Goal: Entertainment & Leisure: Consume media (video, audio)

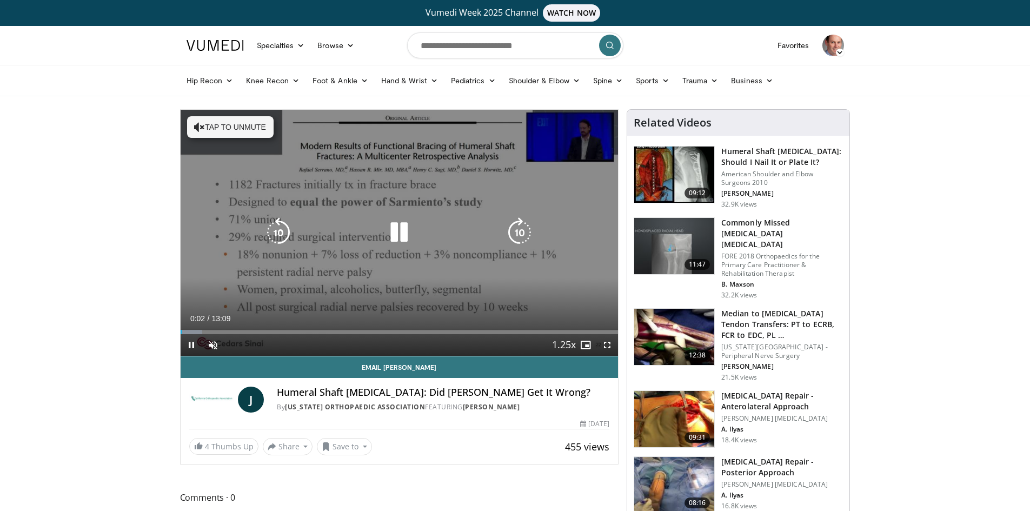
click at [221, 132] on button "Tap to unmute" at bounding box center [230, 127] width 87 height 22
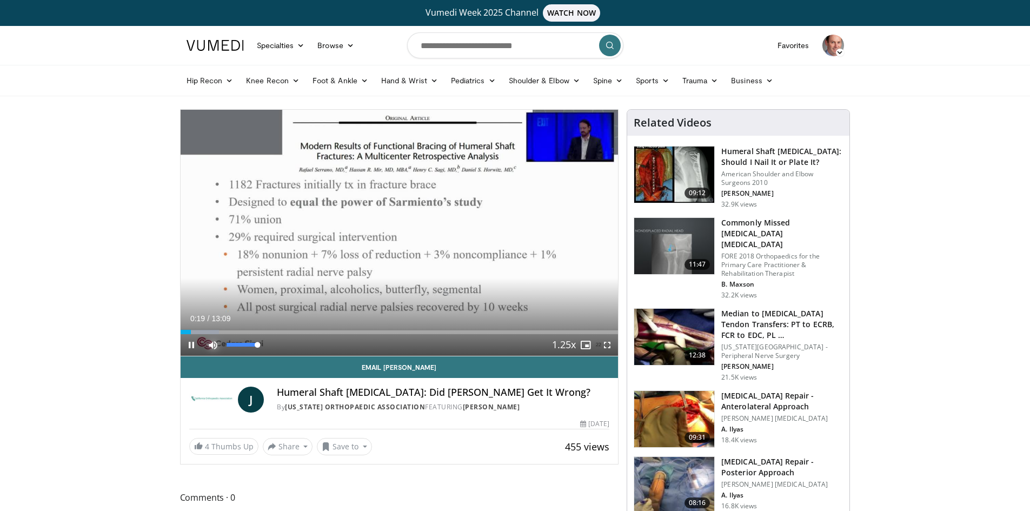
click at [215, 344] on span "Video Player" at bounding box center [213, 345] width 22 height 22
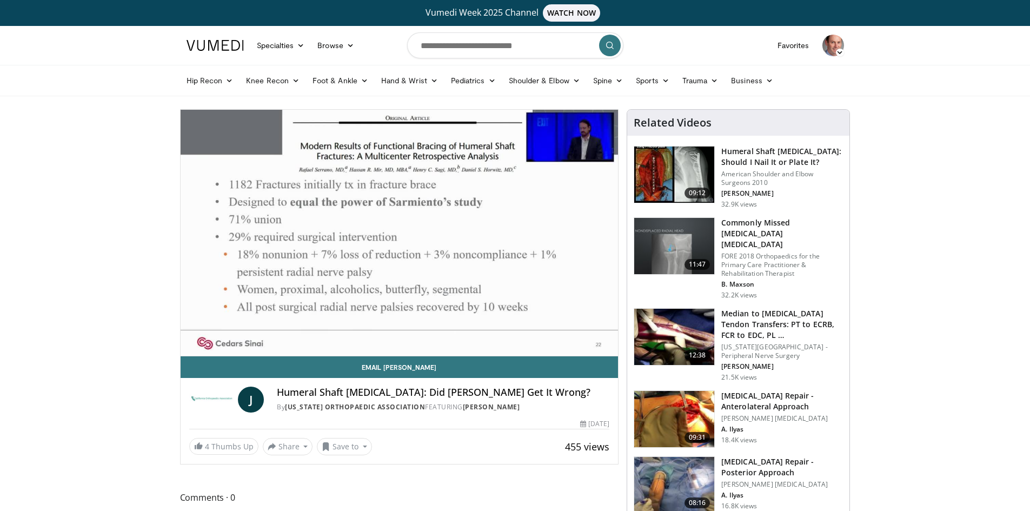
click at [215, 344] on div "10 seconds Tap to unmute" at bounding box center [400, 233] width 438 height 246
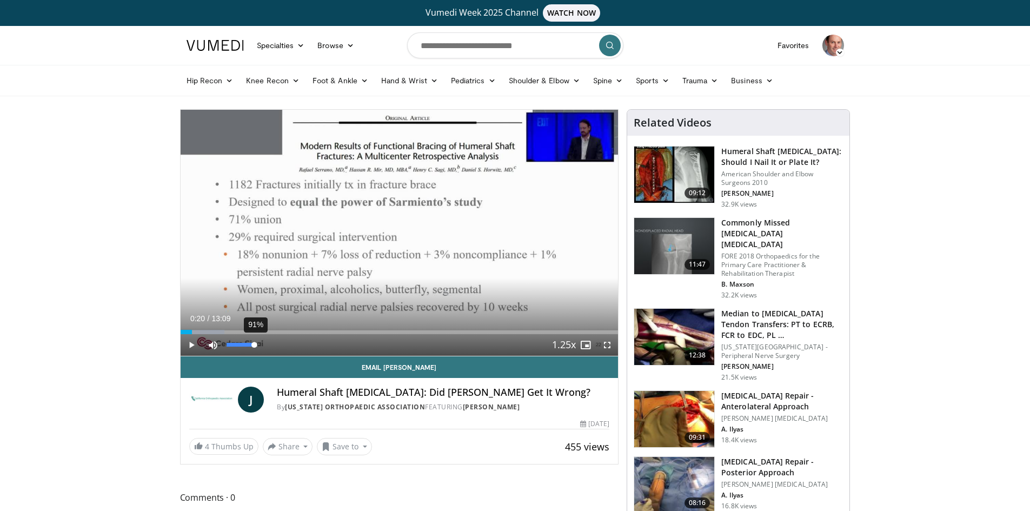
drag, startPoint x: 228, startPoint y: 343, endPoint x: 255, endPoint y: 345, distance: 27.1
click at [255, 345] on div "Volume Level" at bounding box center [241, 345] width 28 height 4
click at [190, 347] on span "Video Player" at bounding box center [192, 345] width 22 height 22
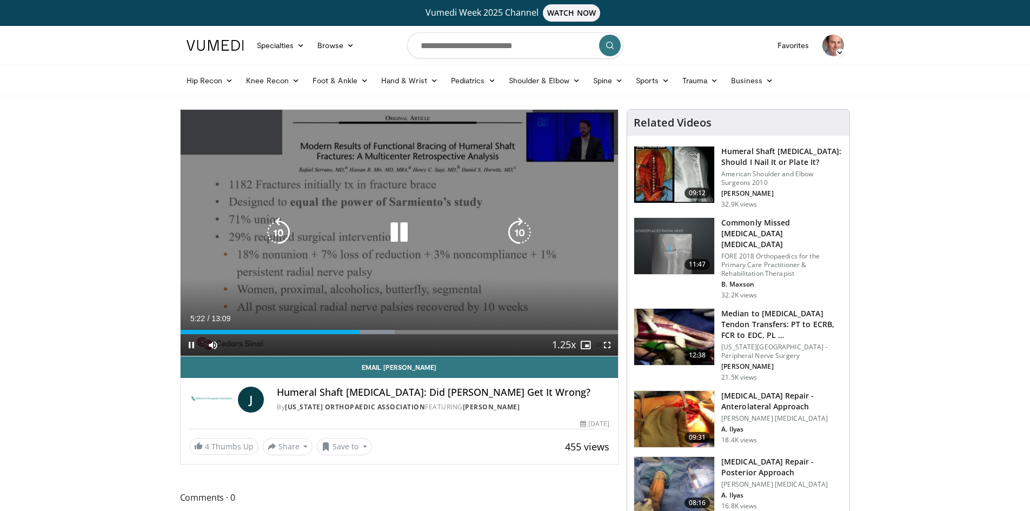
click at [393, 237] on icon "Video Player" at bounding box center [399, 232] width 30 height 30
click at [191, 346] on span "Video Player" at bounding box center [192, 345] width 22 height 22
